Goal: Transaction & Acquisition: Purchase product/service

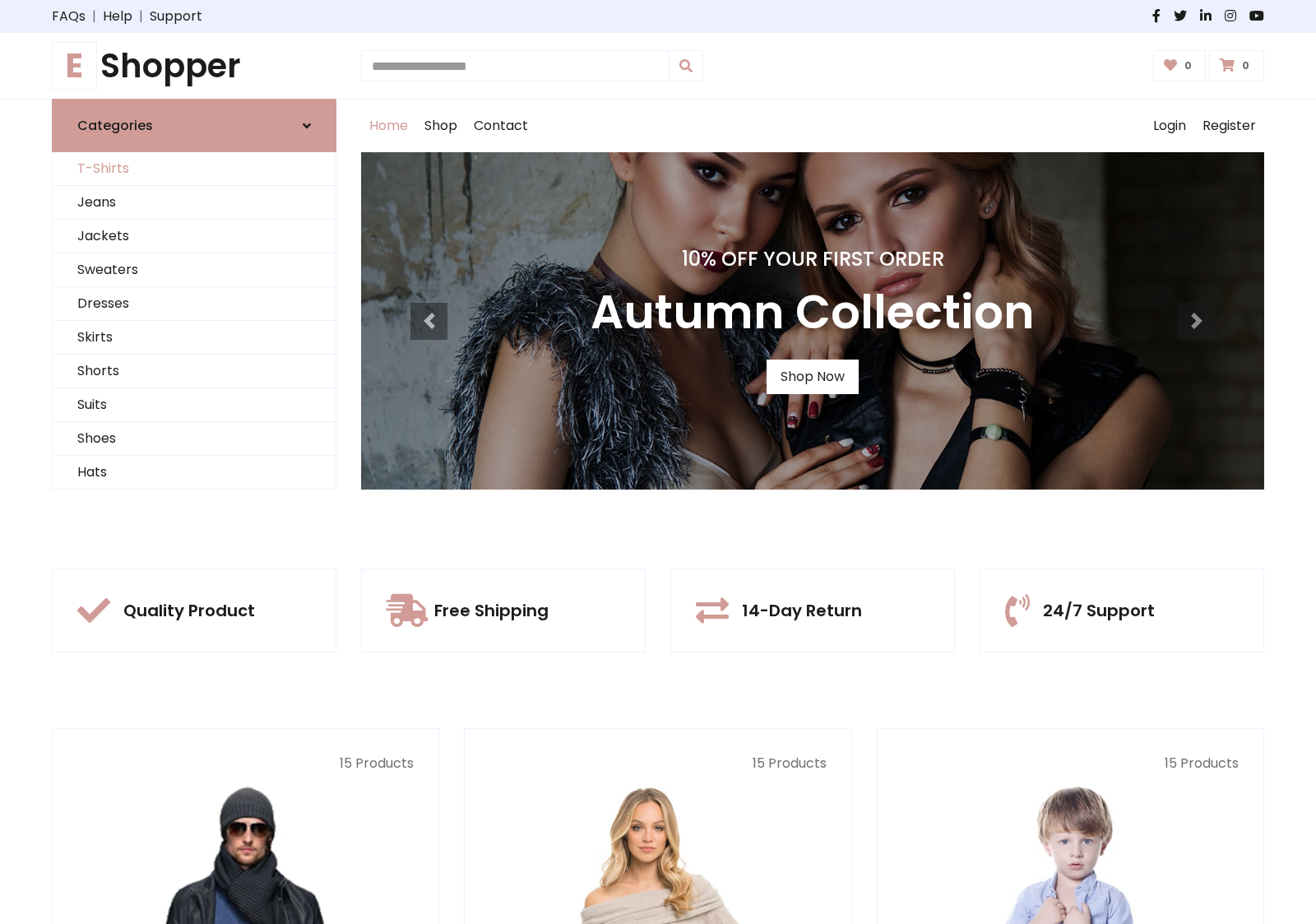
click at [194, 168] on link "T-Shirts" at bounding box center [194, 169] width 283 height 33
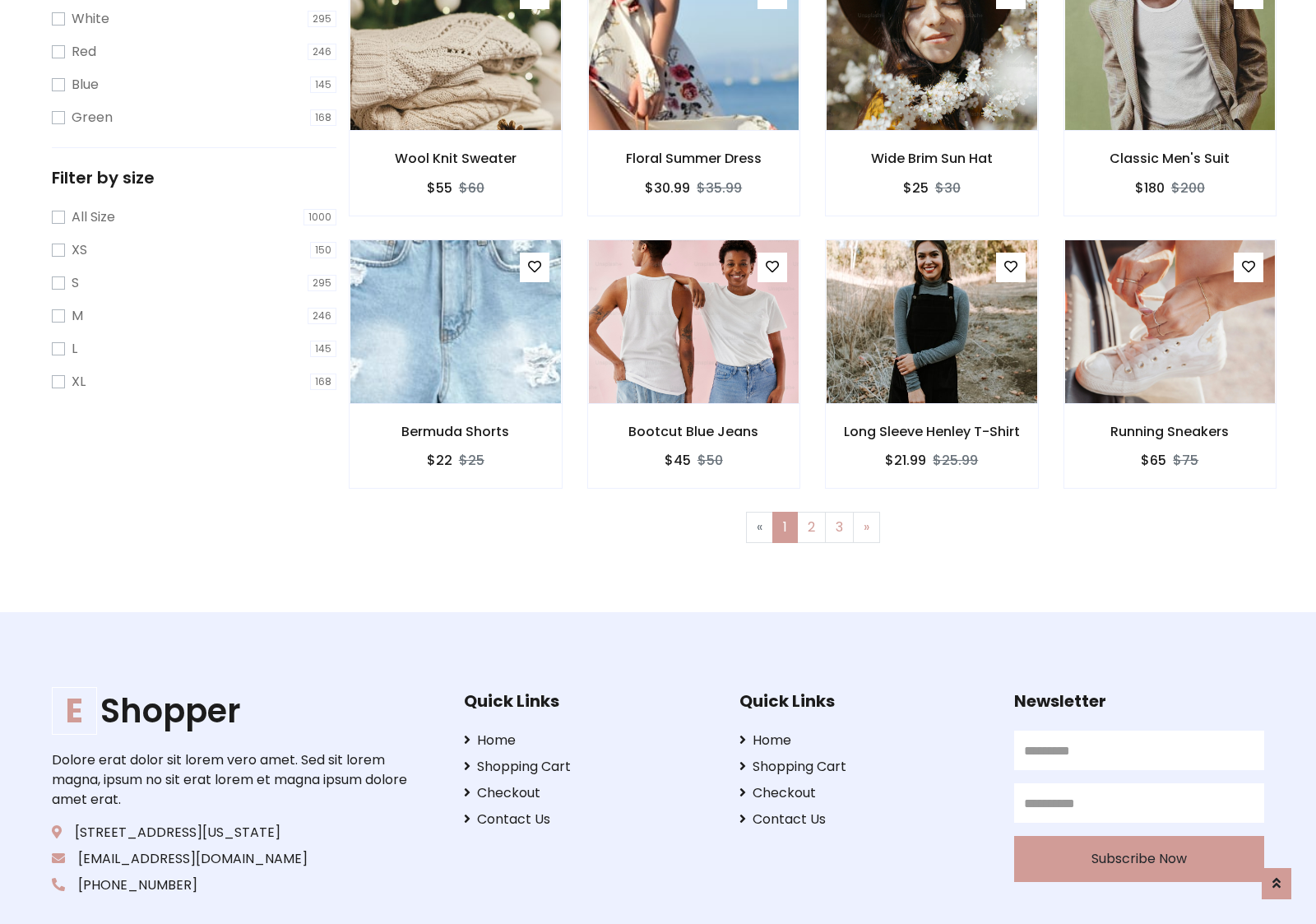
scroll to position [30, 0]
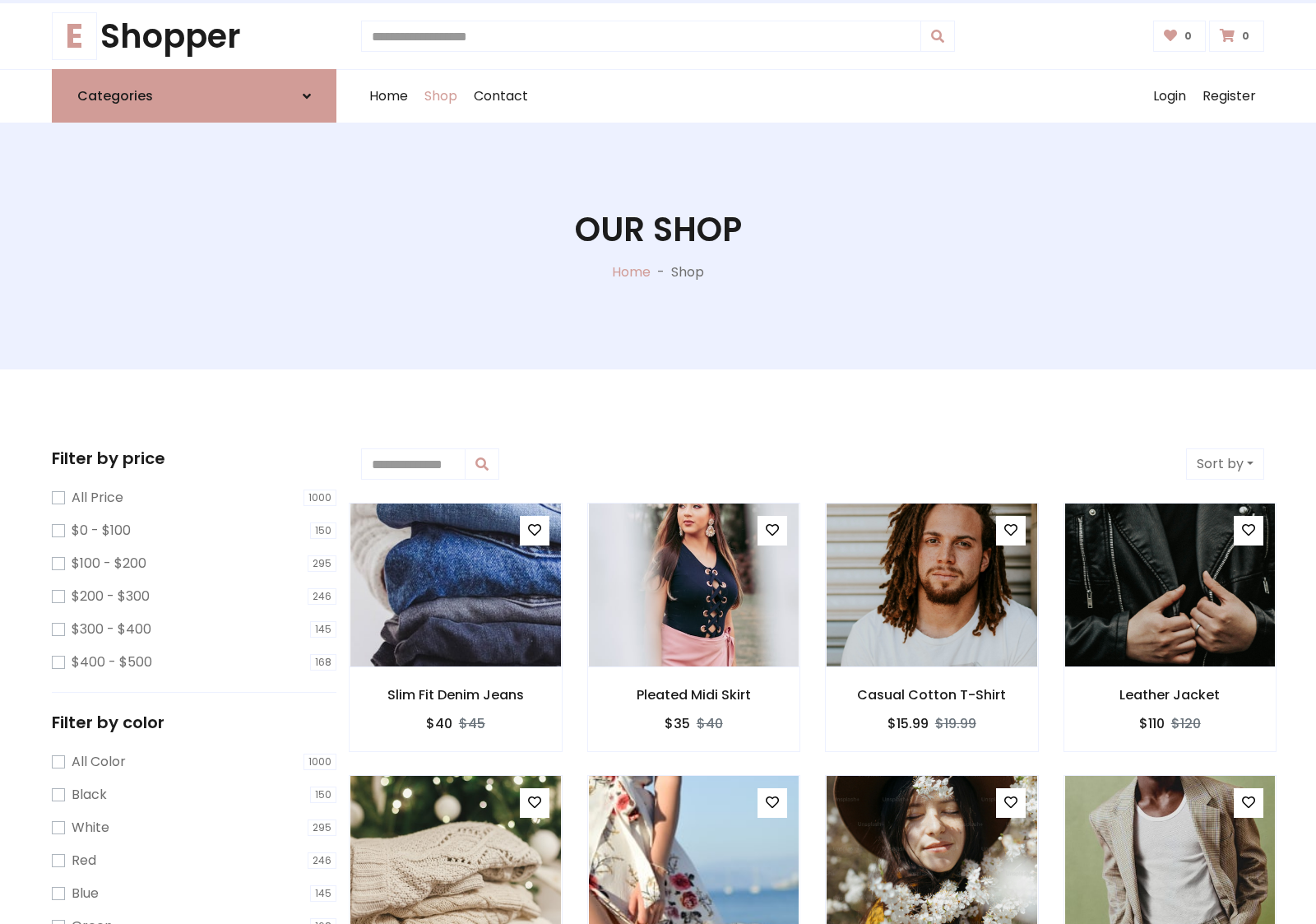
click at [658, 246] on h1 "Our Shop" at bounding box center [659, 229] width 167 height 40
click at [813, 96] on div "Home Shop Contact Log out Login Register" at bounding box center [812, 96] width 903 height 53
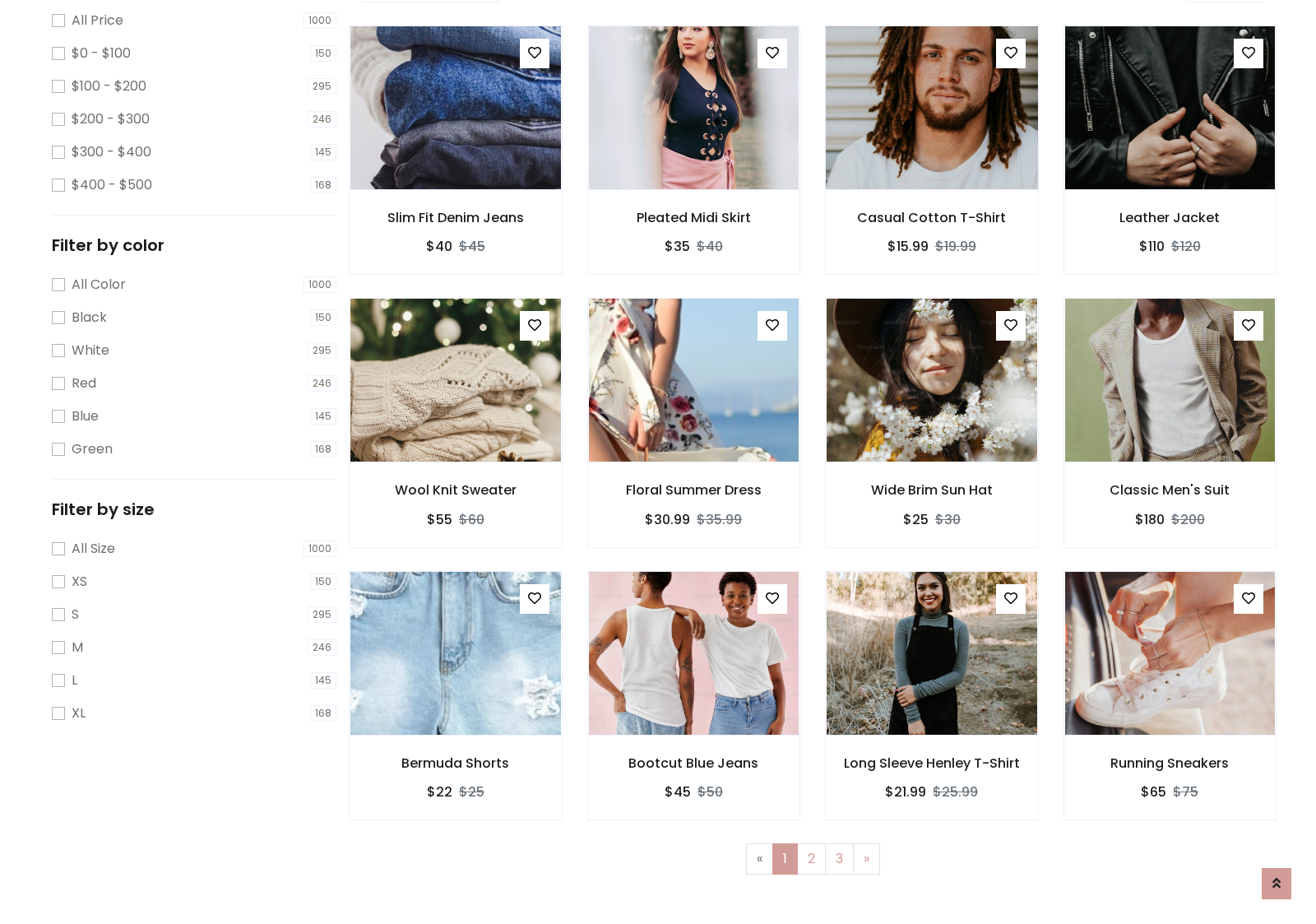
click at [931, 166] on img at bounding box center [931, 107] width 253 height 395
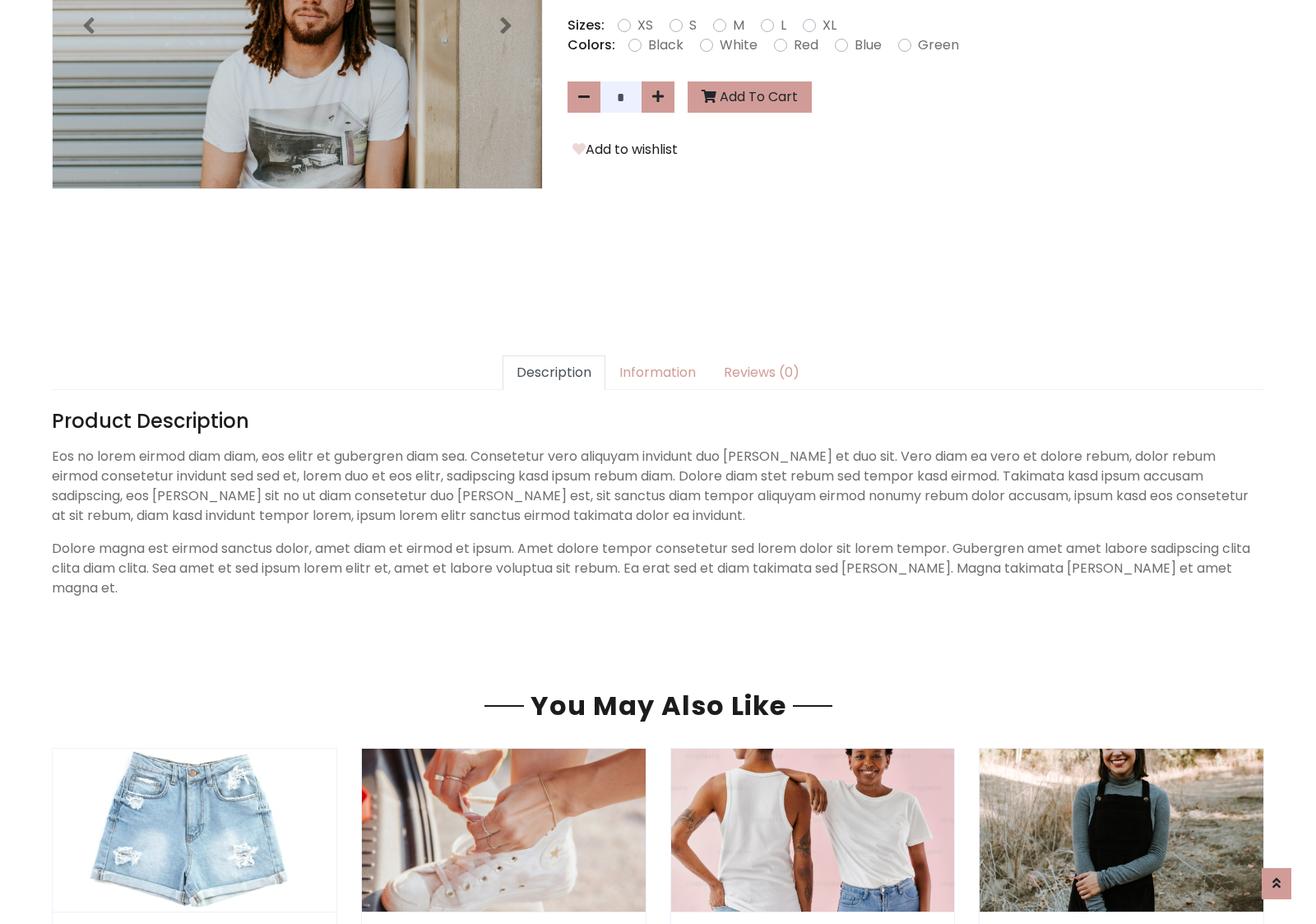
scroll to position [403, 0]
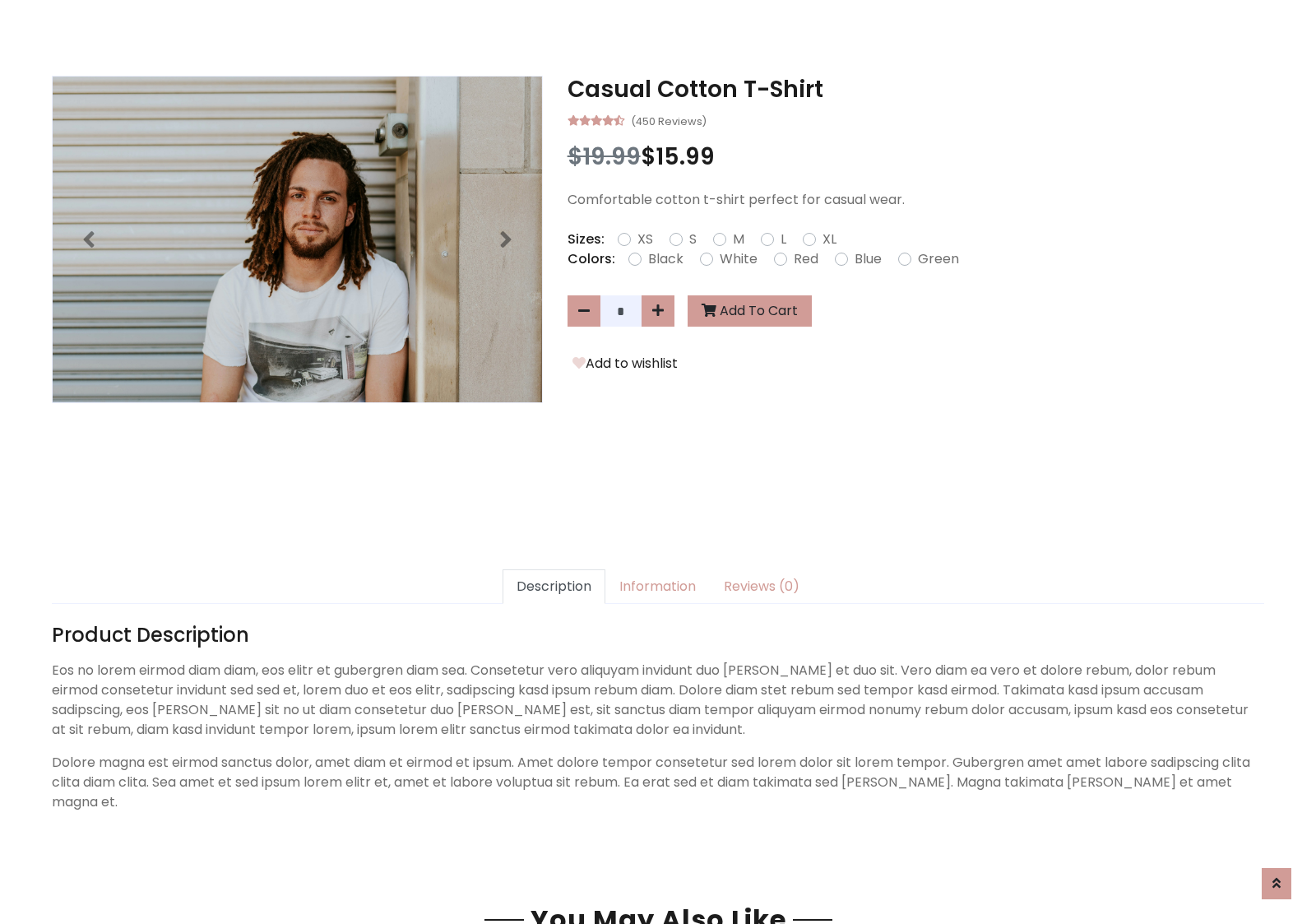
click at [915, 89] on h3 "Casual Cotton T-Shirt" at bounding box center [915, 90] width 697 height 28
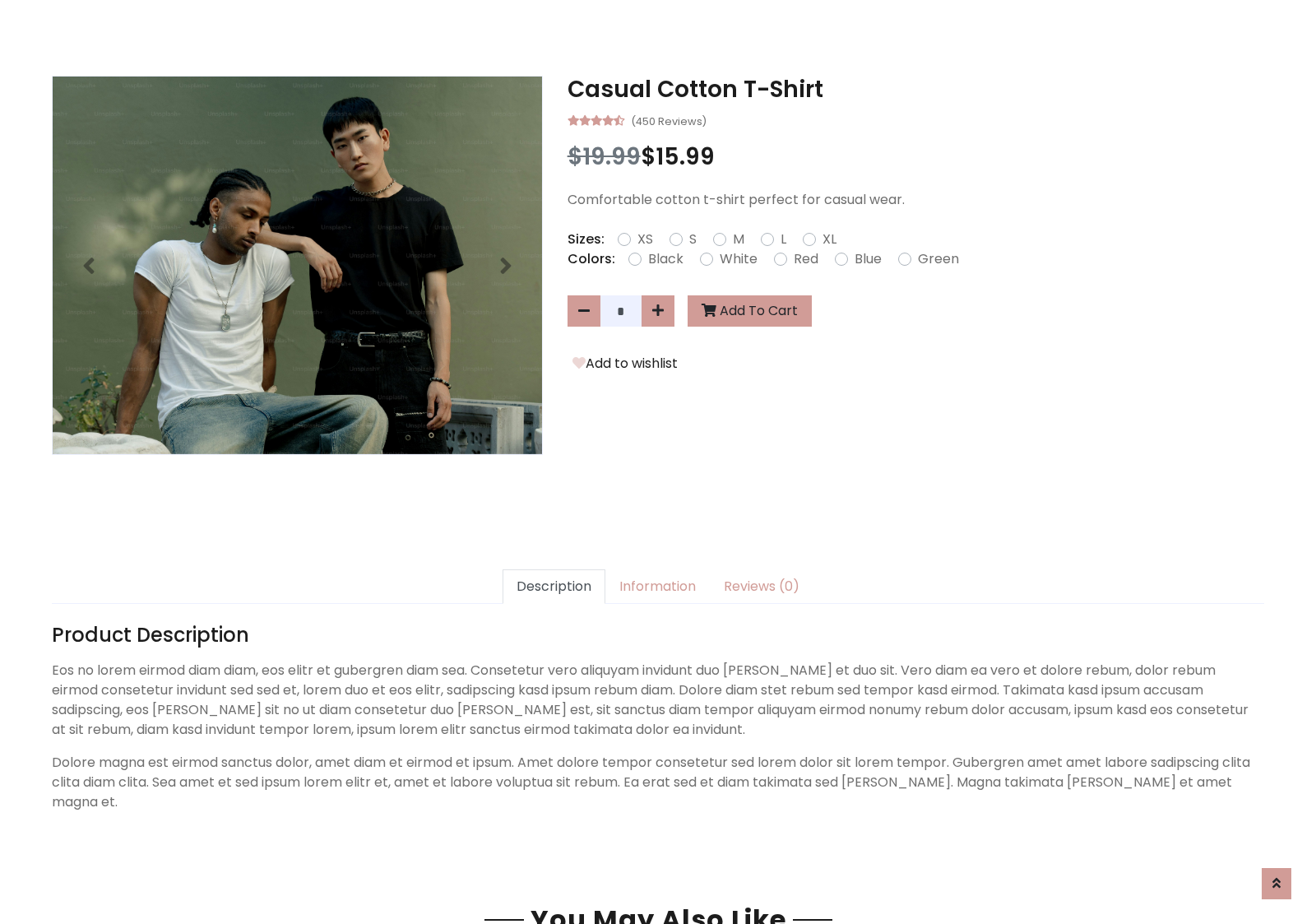
click at [915, 89] on h3 "Casual Cotton T-Shirt" at bounding box center [915, 90] width 697 height 28
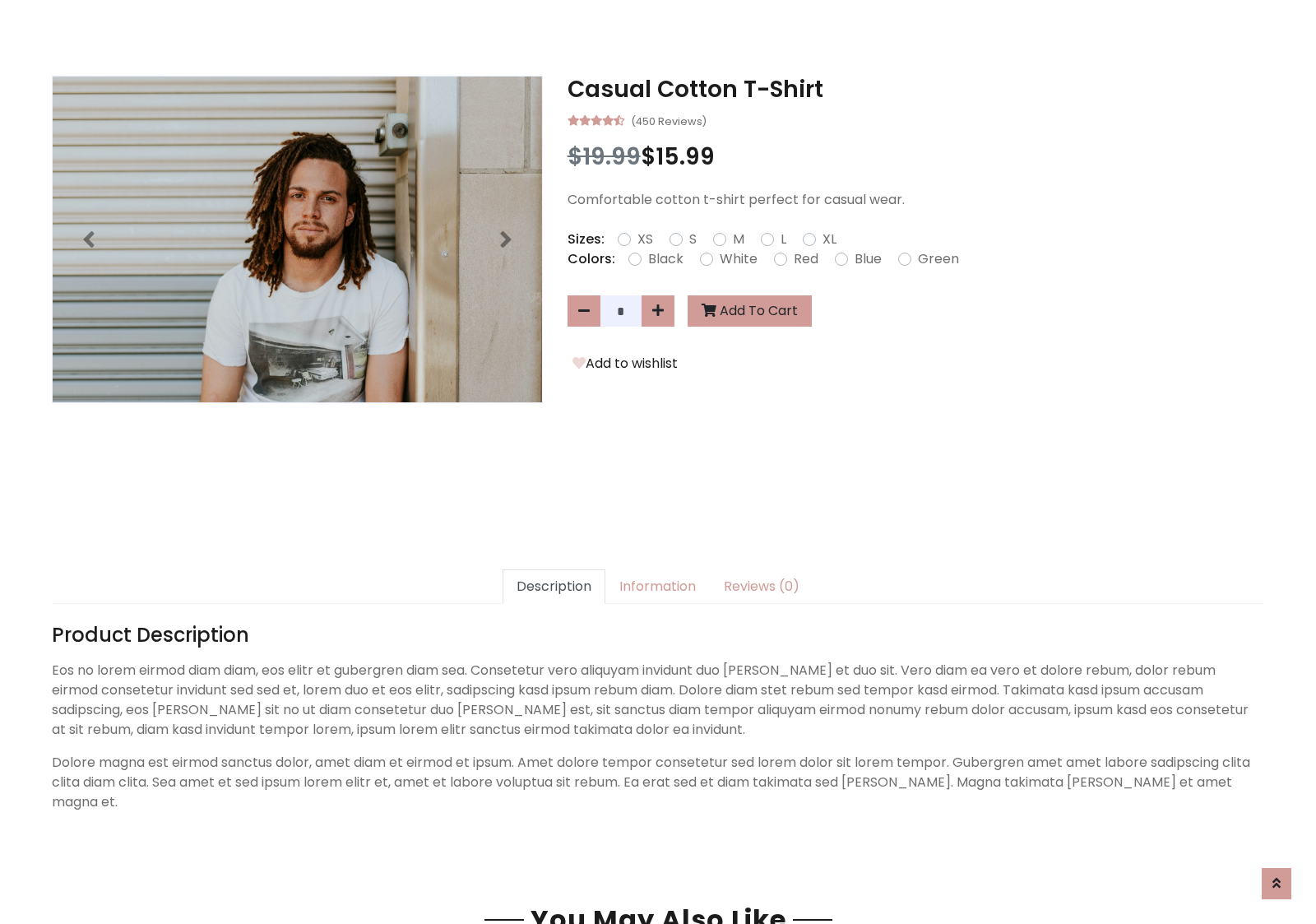
click at [915, 89] on h3 "Casual Cotton T-Shirt" at bounding box center [915, 90] width 697 height 28
